Goal: Check status: Check status

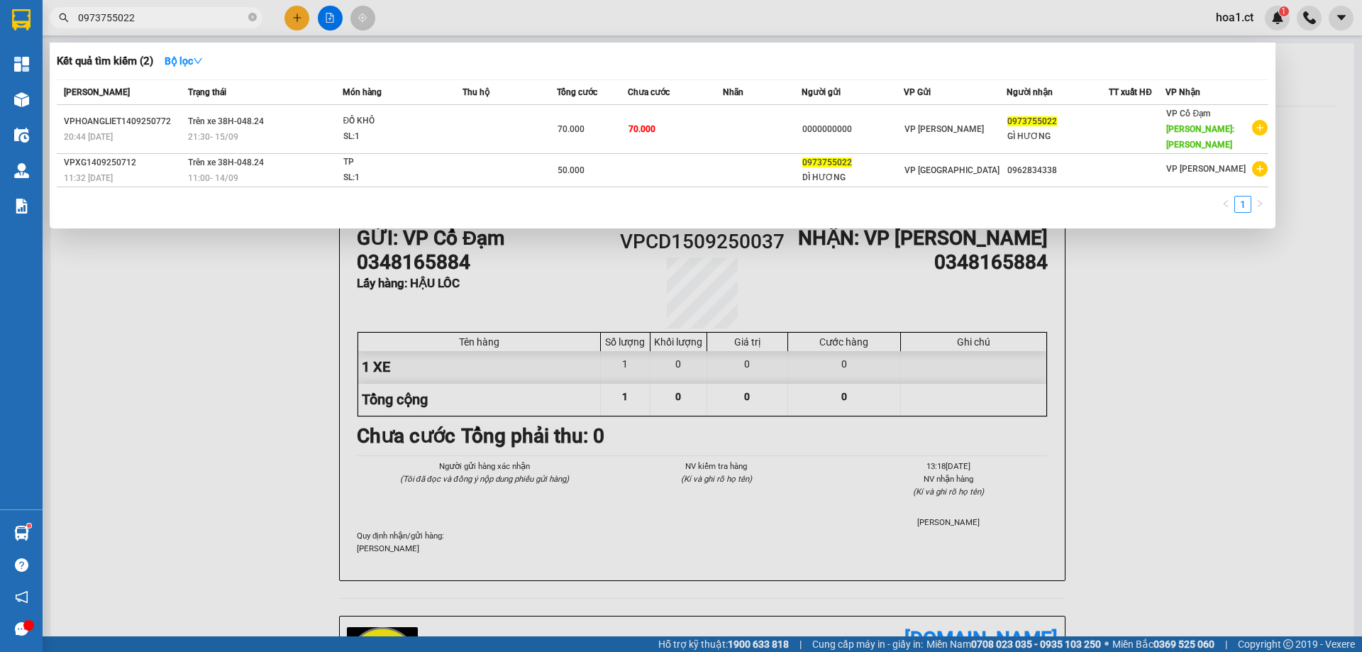
click at [218, 7] on span "0973755022" at bounding box center [156, 17] width 213 height 21
click at [217, 16] on input "0973755022" at bounding box center [161, 18] width 167 height 16
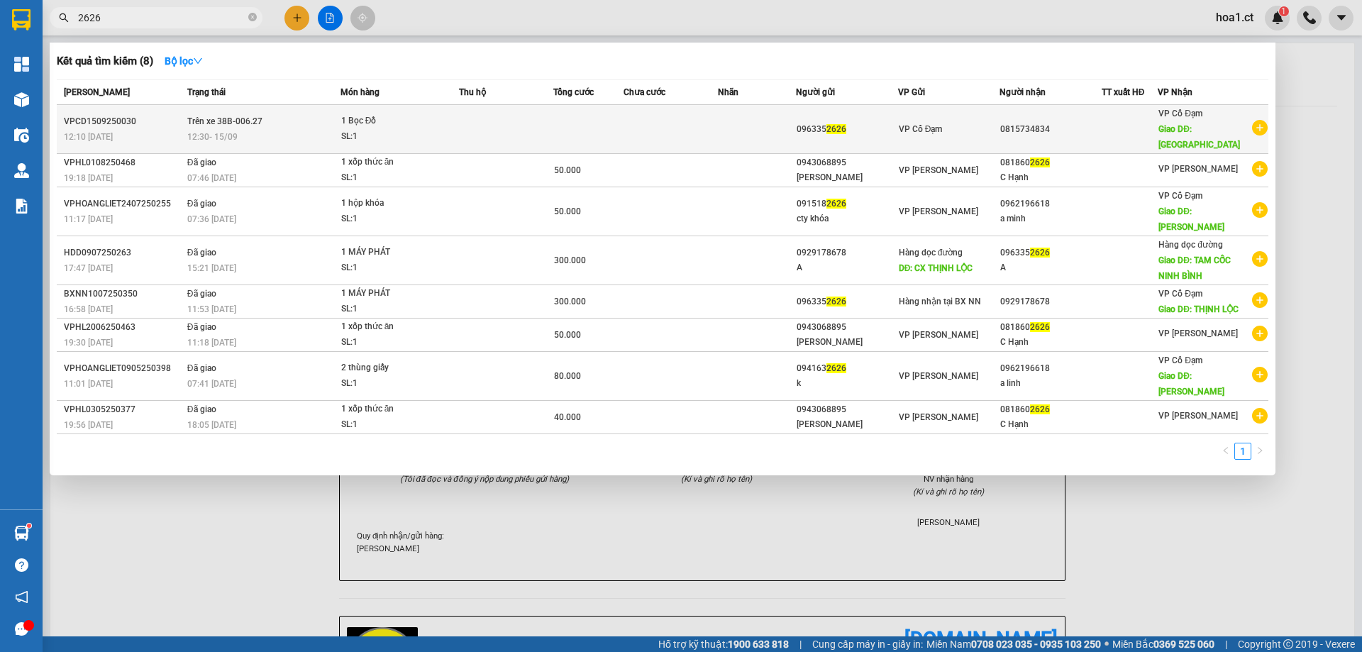
type input "2626"
click at [971, 121] on div "VP Cổ Đạm" at bounding box center [949, 129] width 101 height 16
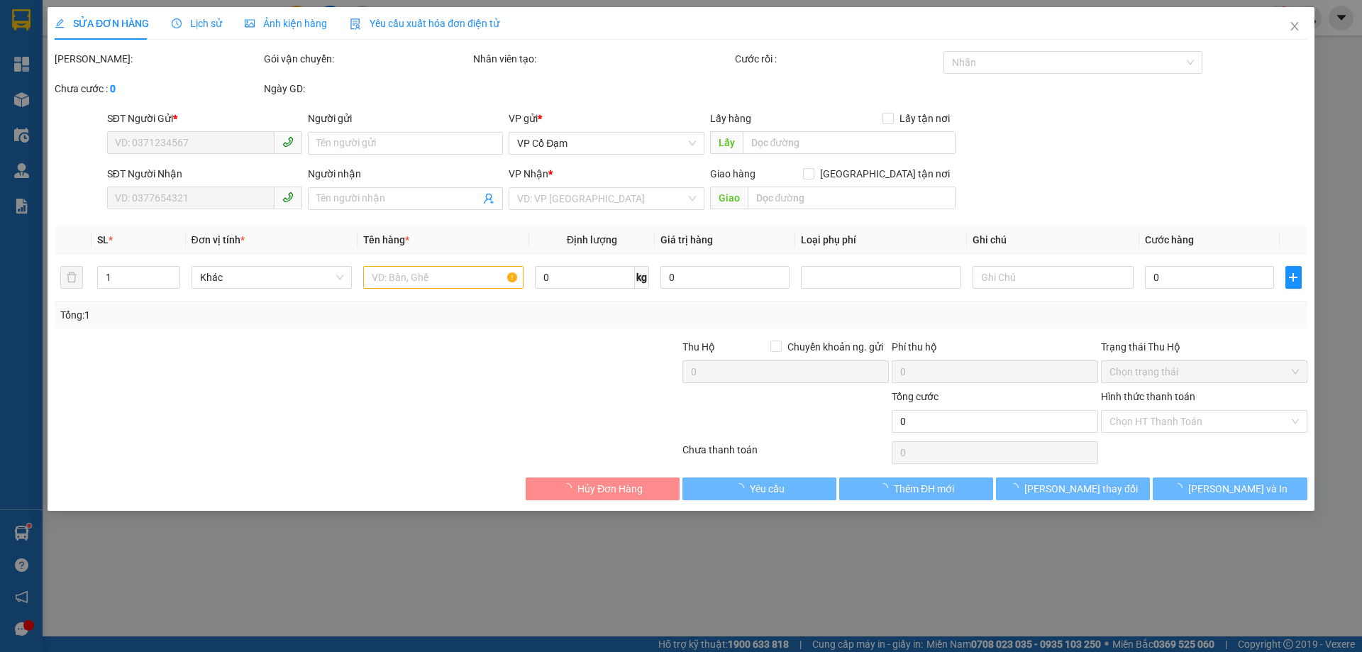
type input "0963352626"
type input "0815734834"
type input "BÌNH LỘC"
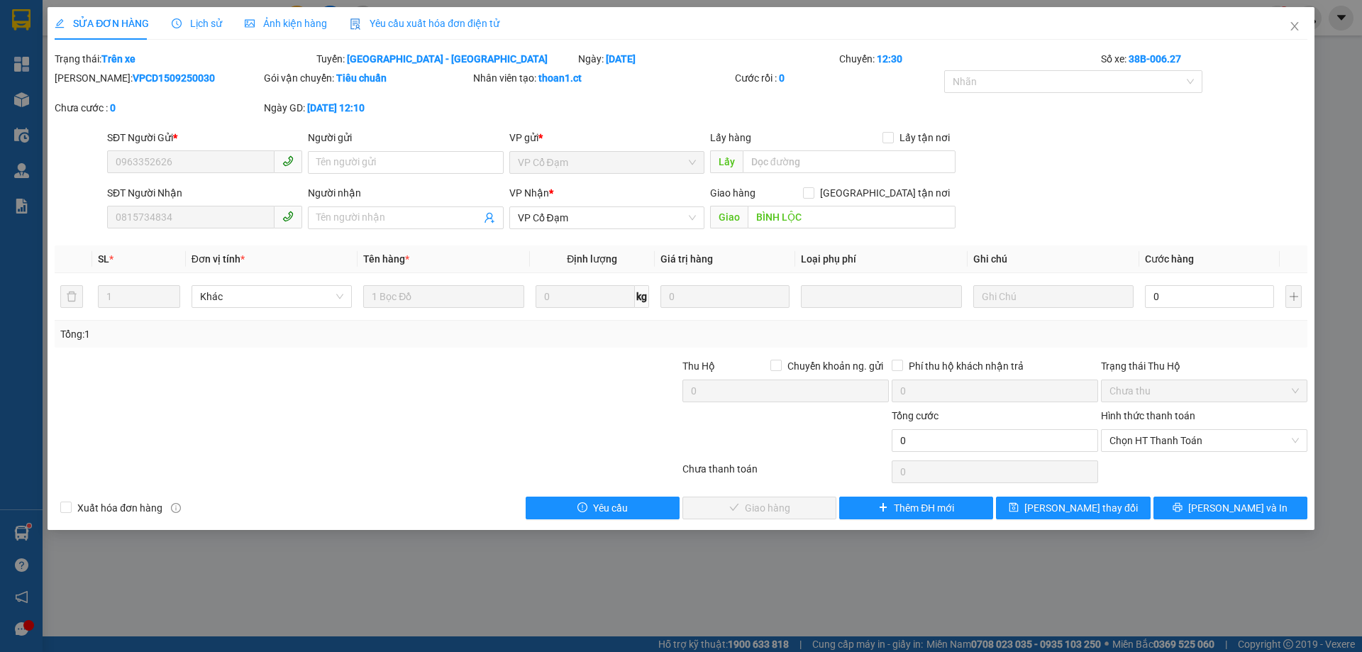
click at [204, 24] on span "Lịch sử" at bounding box center [197, 23] width 50 height 11
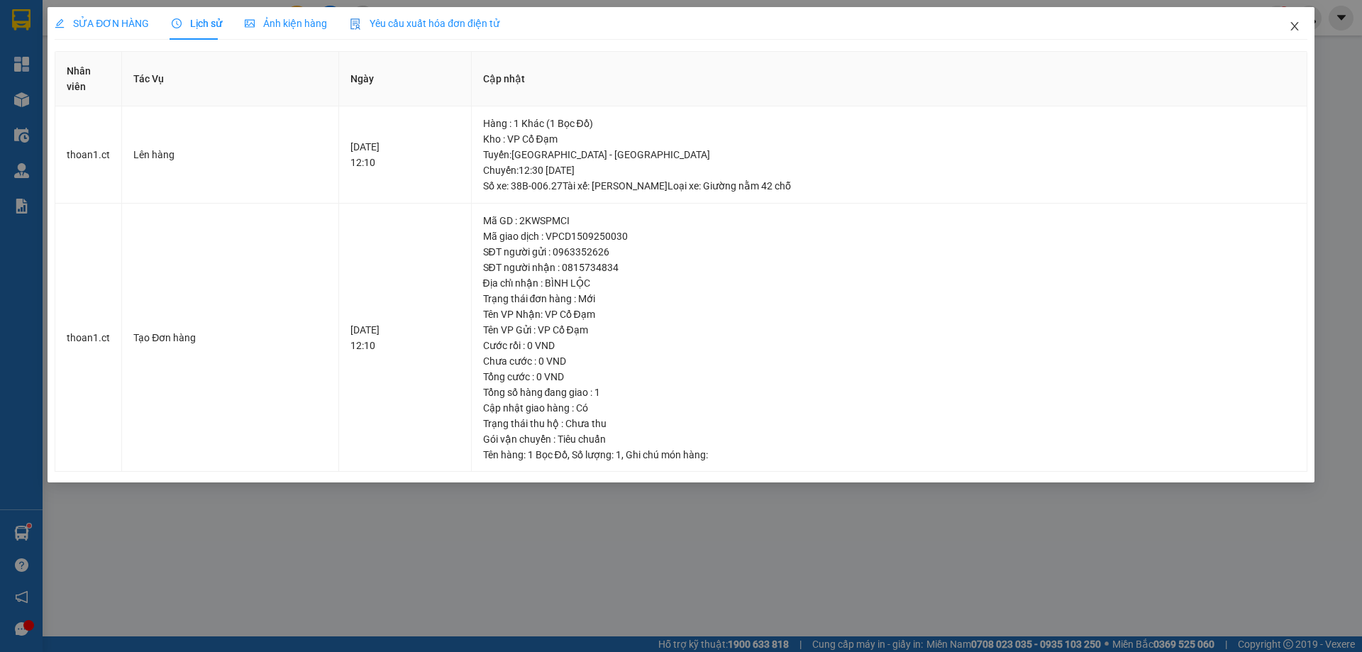
click at [1289, 31] on icon "close" at bounding box center [1294, 26] width 11 height 11
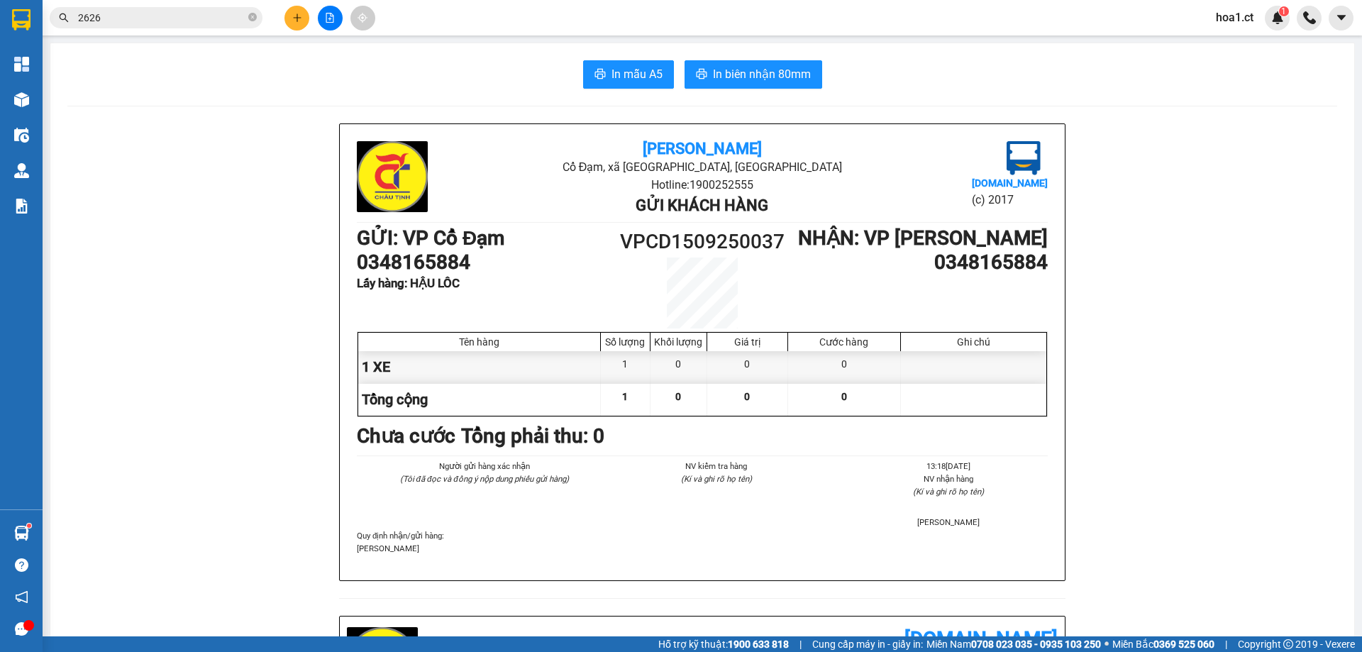
click at [219, 13] on input "2626" at bounding box center [161, 18] width 167 height 16
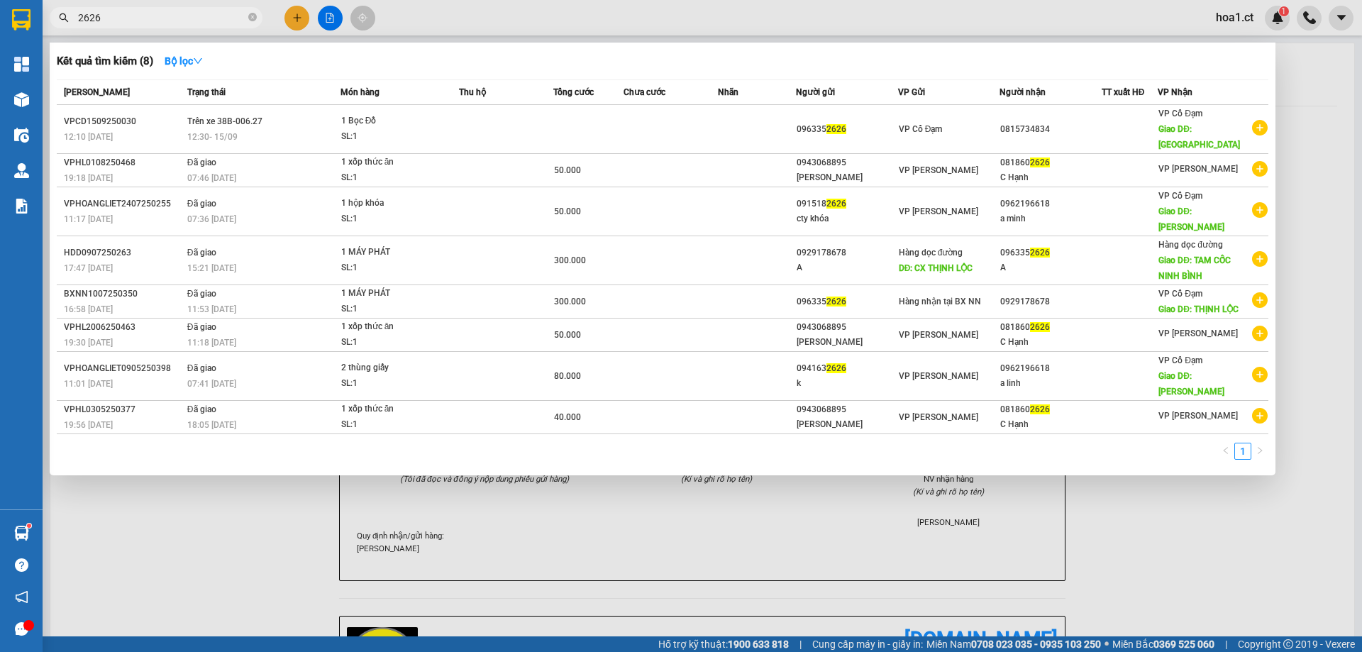
click at [218, 11] on input "2626" at bounding box center [161, 18] width 167 height 16
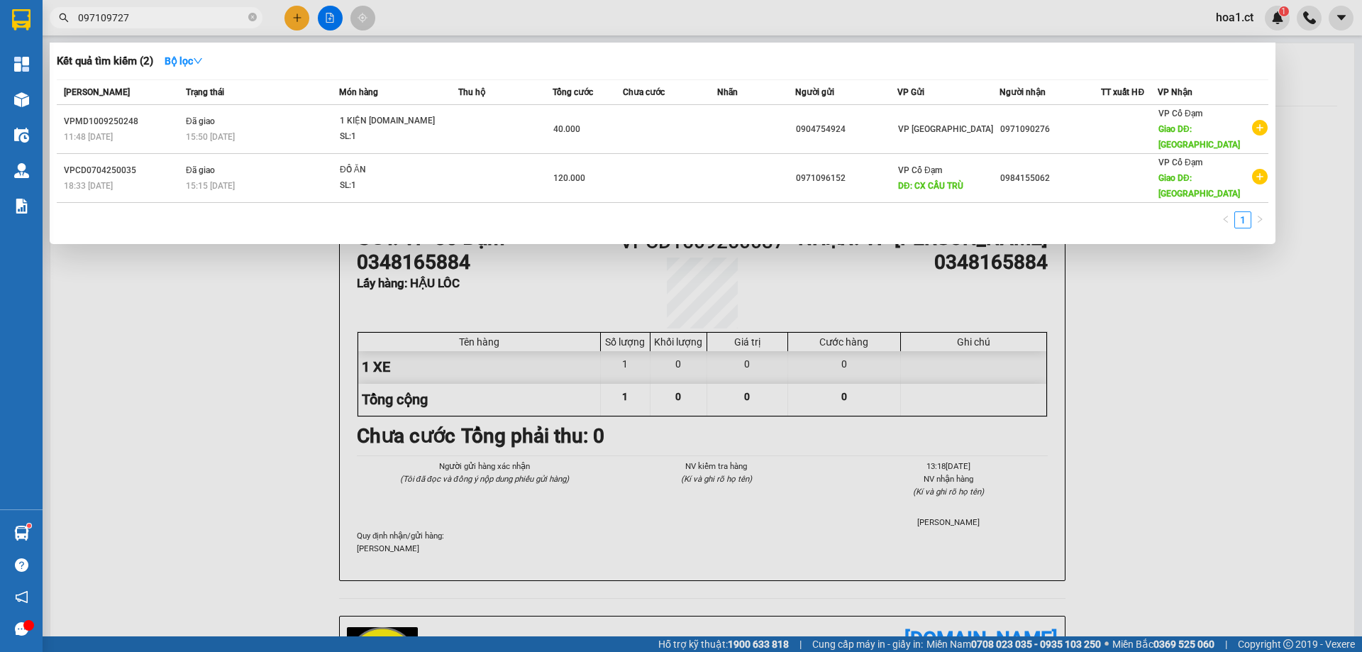
type input "0971097277"
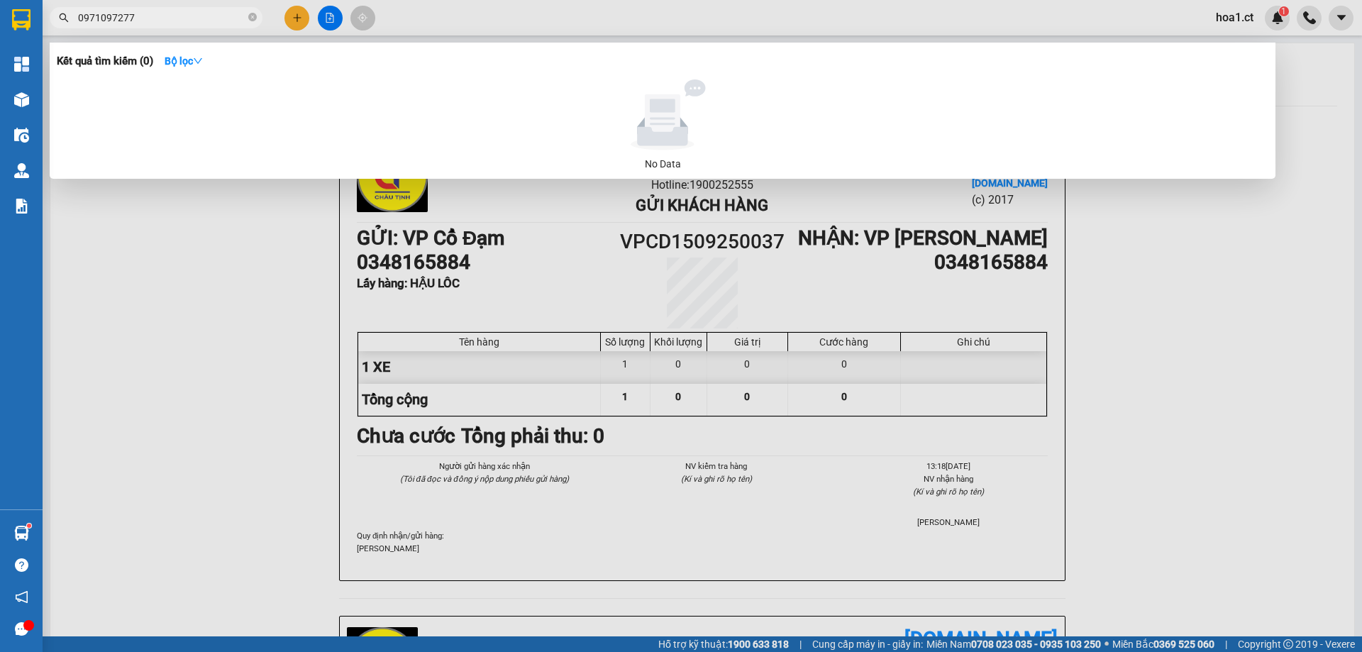
click at [157, 19] on input "0971097277" at bounding box center [161, 18] width 167 height 16
type input "0971097277"
